Goal: Find contact information: Find contact information

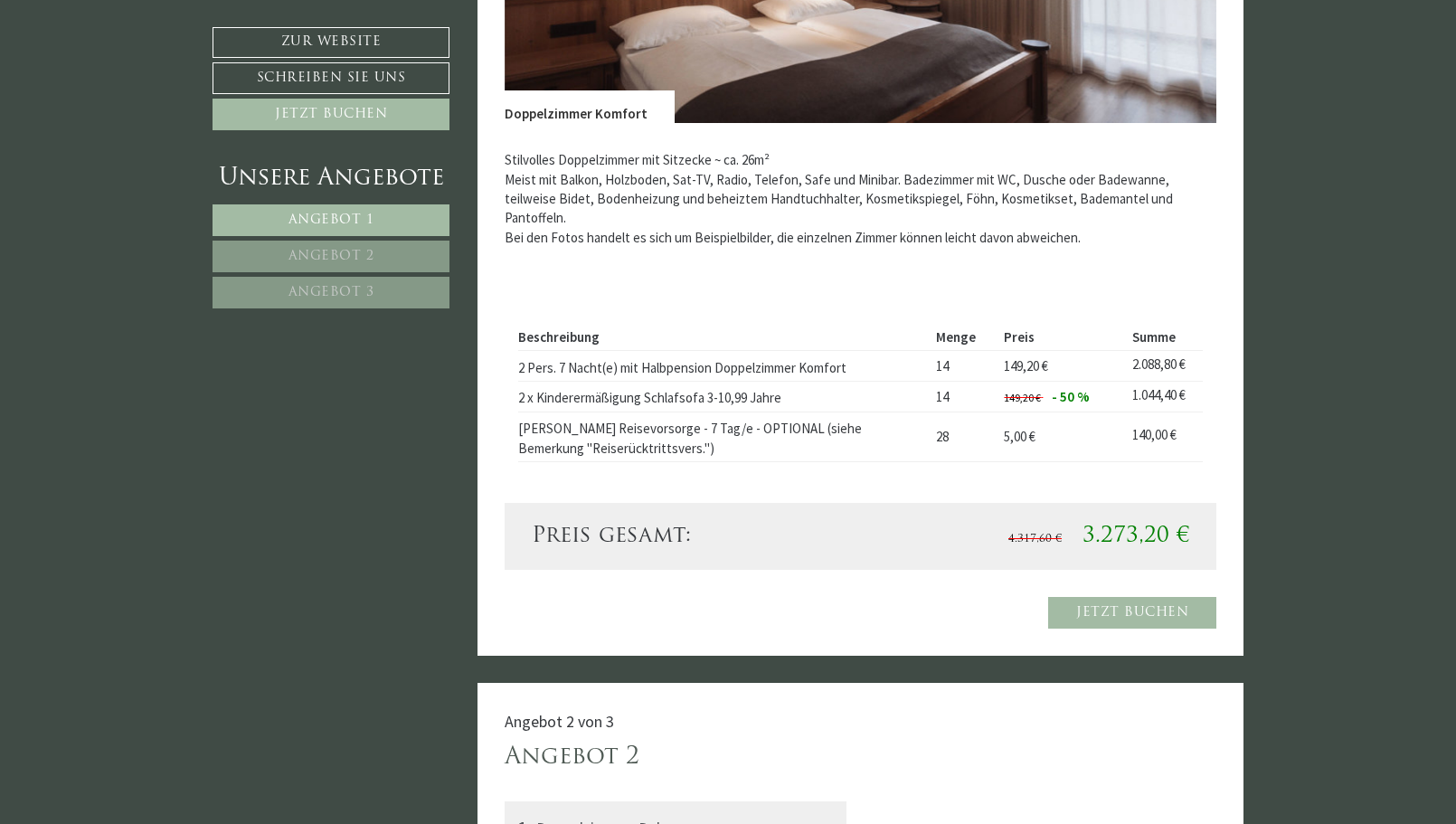
scroll to position [1724, 0]
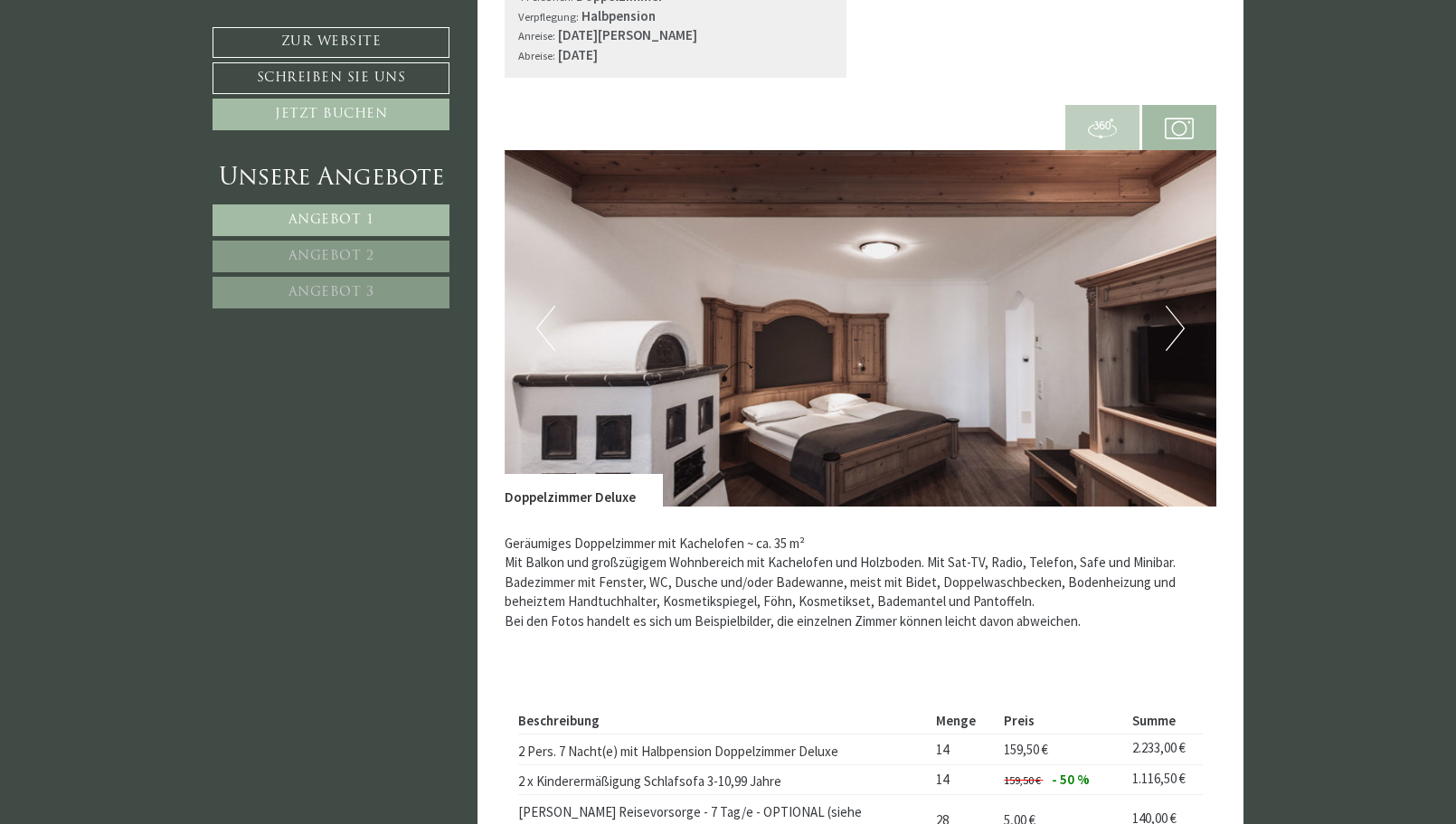
scroll to position [2477, 0]
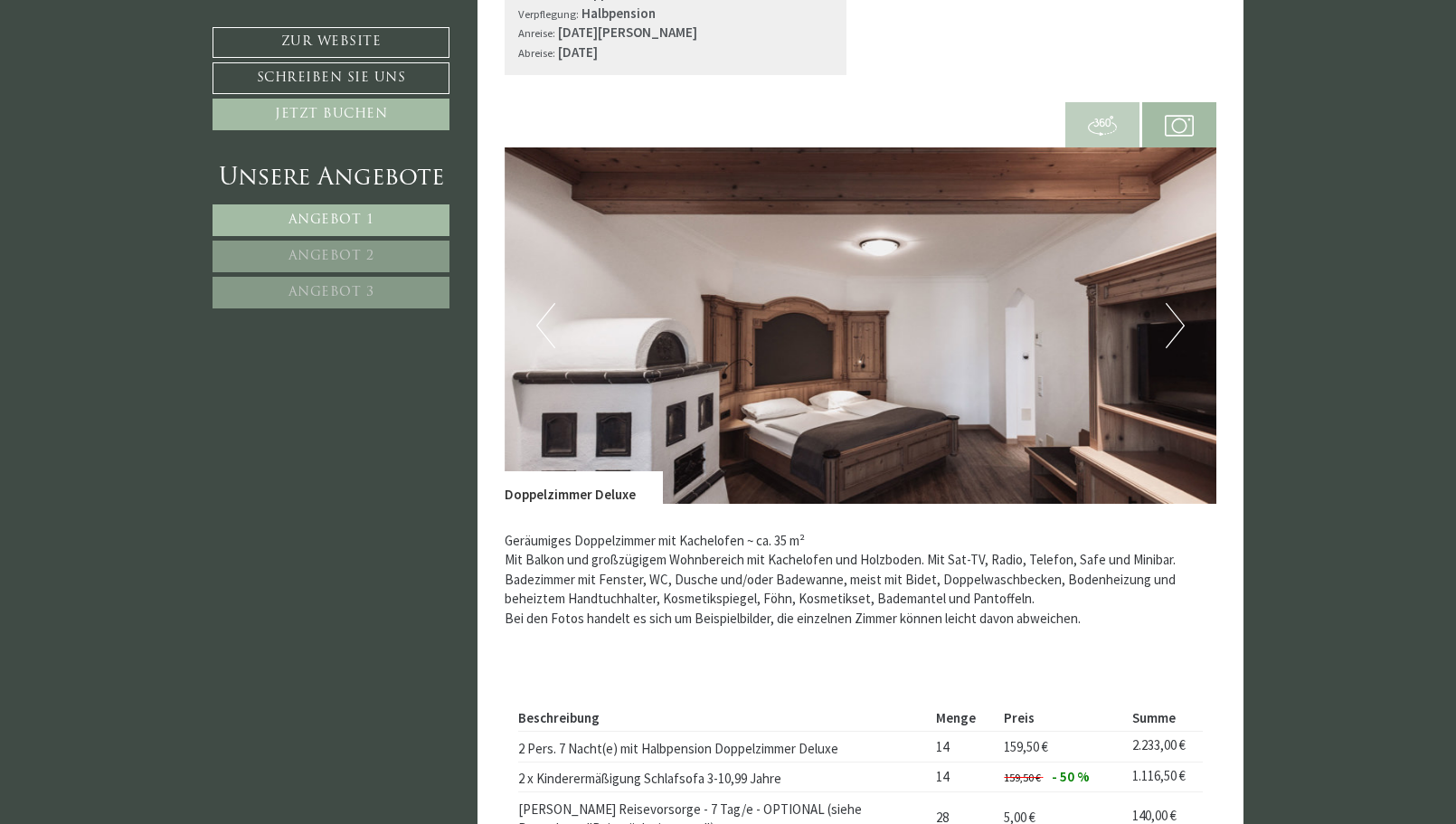
click at [1171, 316] on button "Next" at bounding box center [1175, 326] width 19 height 46
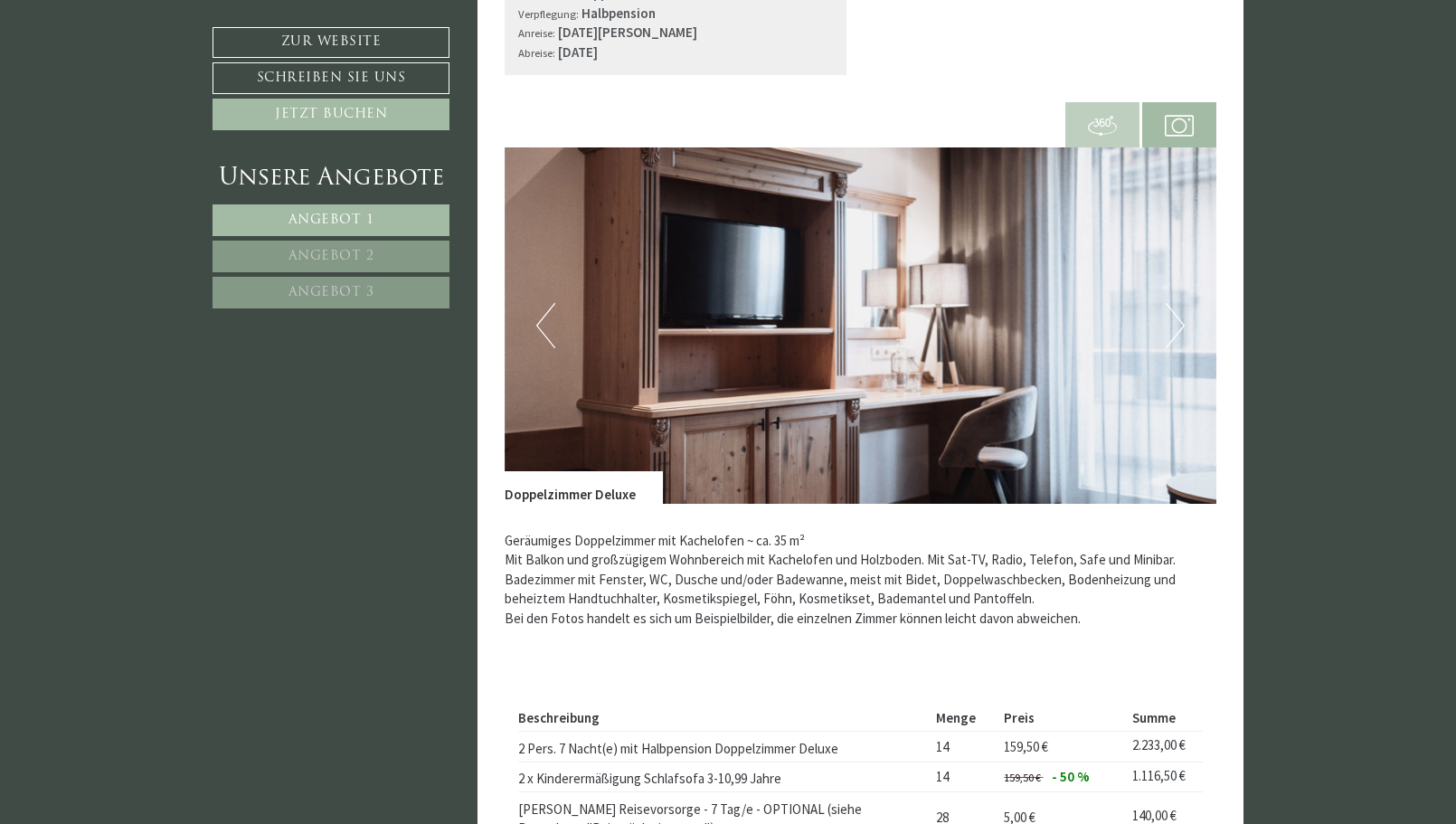
click at [1171, 316] on button "Next" at bounding box center [1175, 326] width 19 height 46
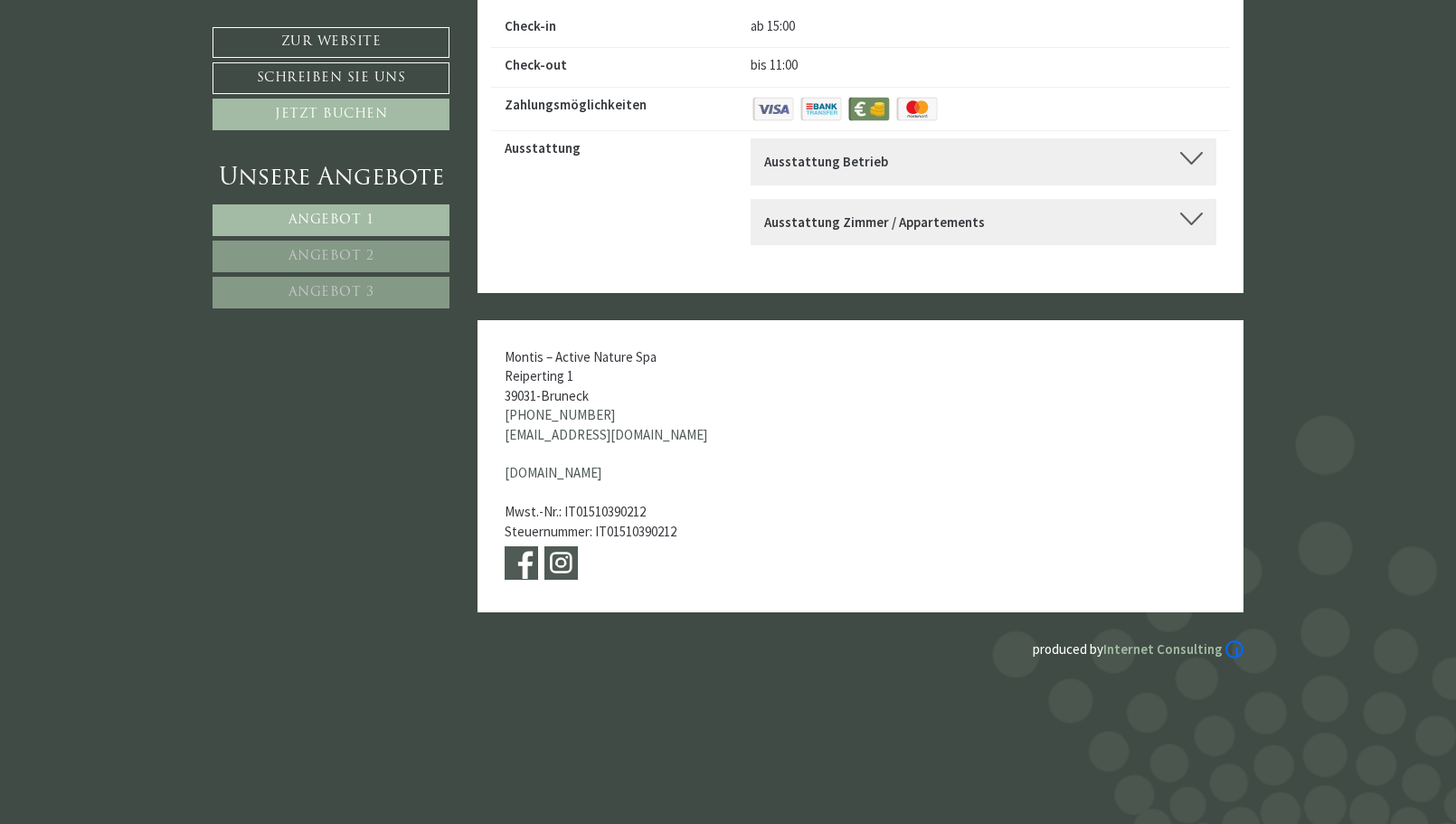
scroll to position [7570, 0]
drag, startPoint x: 596, startPoint y: 377, endPoint x: 498, endPoint y: 336, distance: 106.2
click at [498, 336] on div "Montis – Active Nature Spa Reiperting 1 39031 - Bruneck [PHONE_NUMBER] [EMAIL_A…" at bounding box center [637, 465] width 319 height 293
copy div "Montis – Active Nature Spa Reiperting 1 39031 - [GEOGRAPHIC_DATA]"
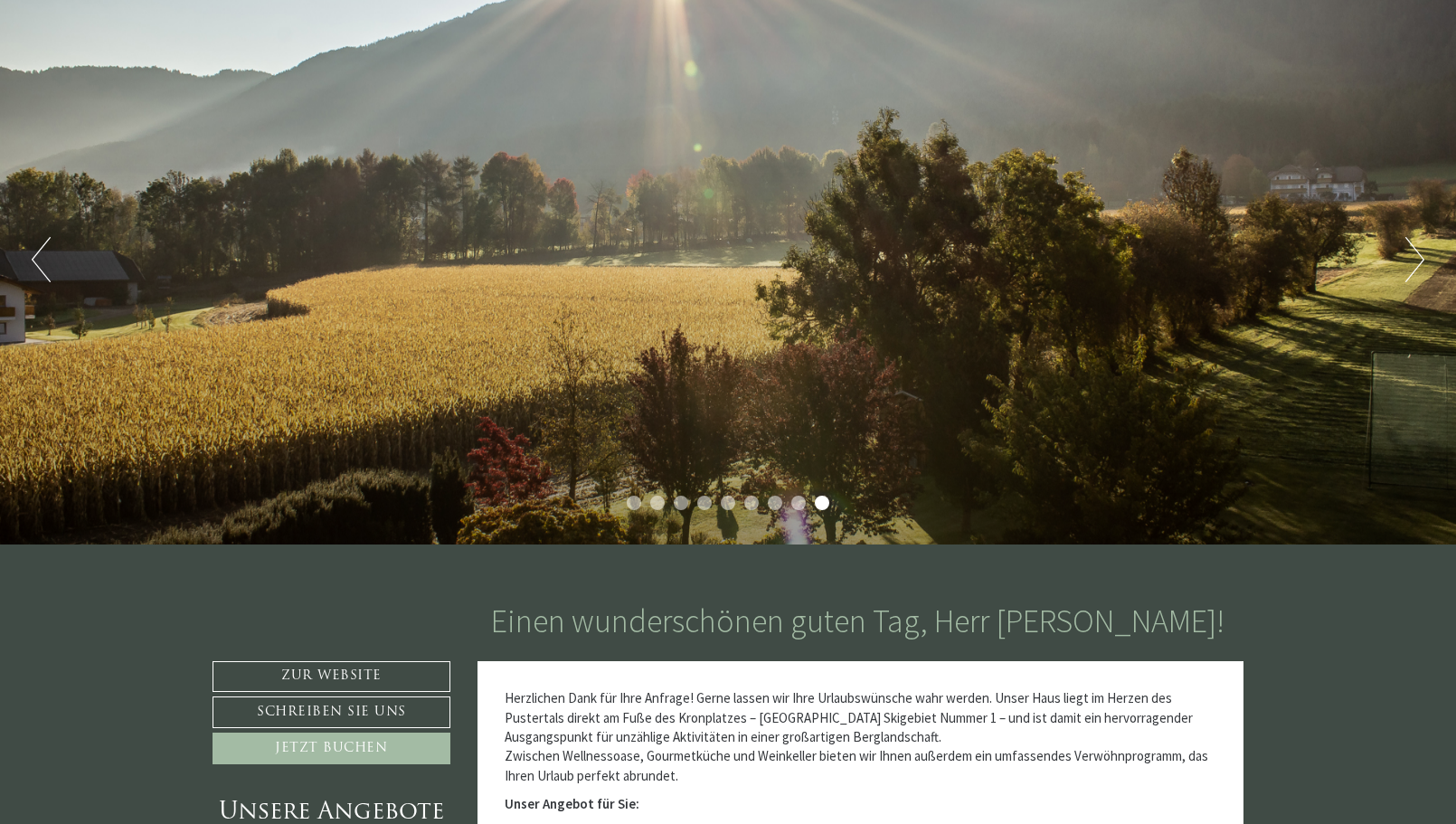
scroll to position [0, 0]
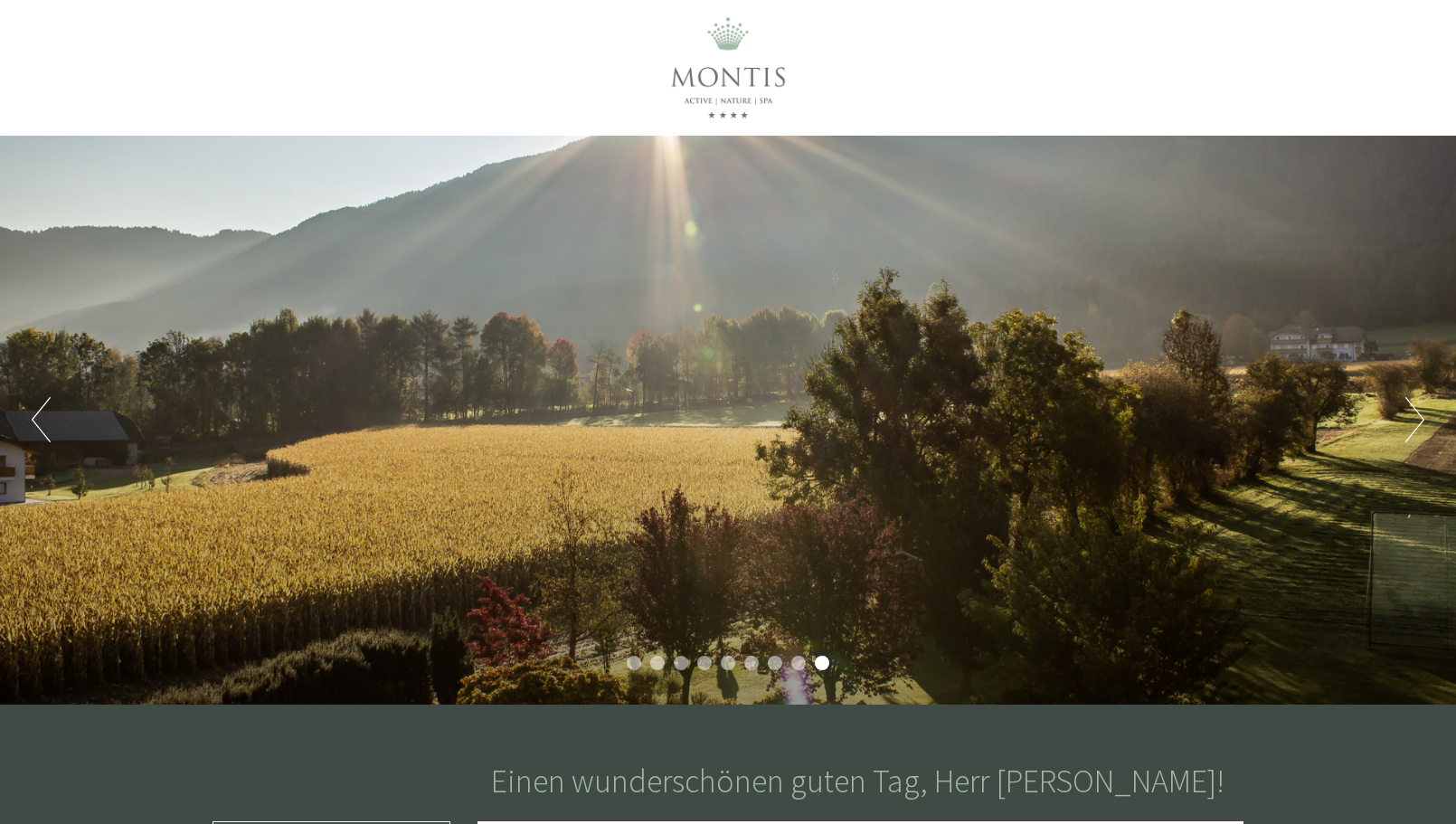
click at [707, 56] on div at bounding box center [728, 67] width 1013 height 118
drag, startPoint x: 707, startPoint y: 56, endPoint x: 708, endPoint y: 67, distance: 11.0
click at [708, 67] on div at bounding box center [728, 67] width 1013 height 118
